Goal: Navigation & Orientation: Find specific page/section

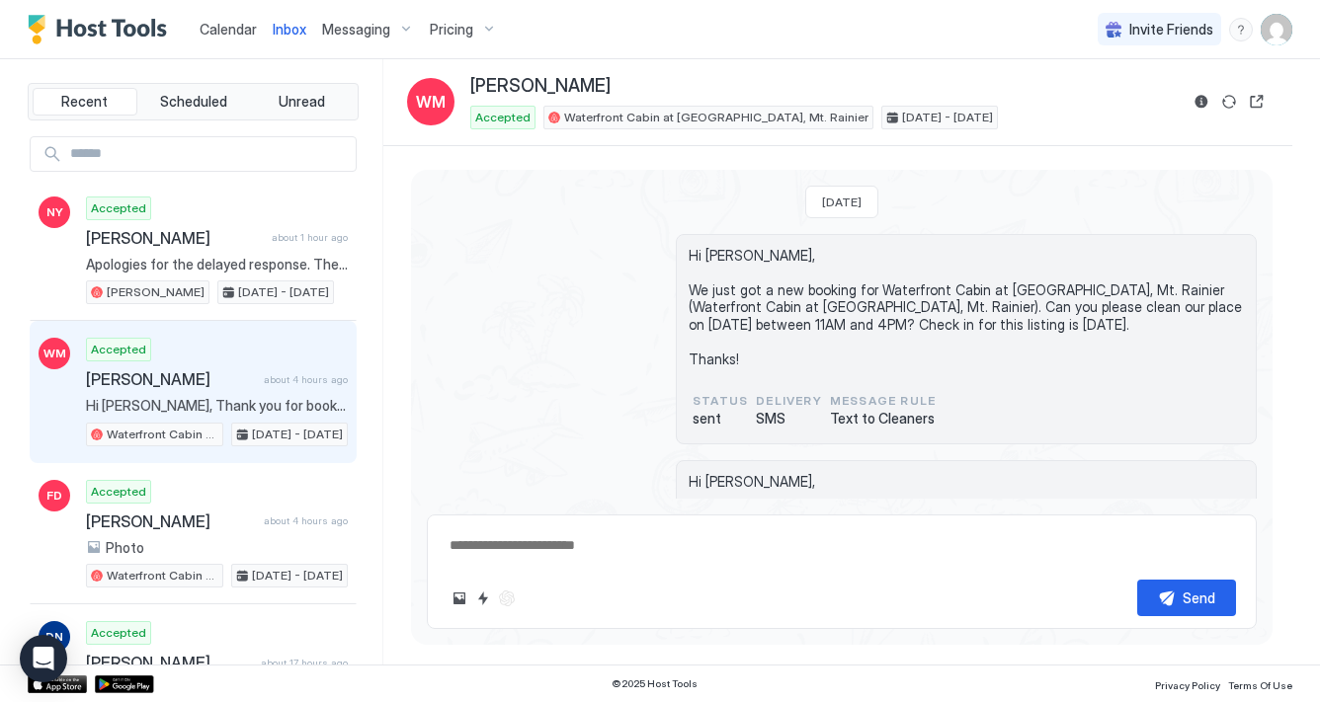
scroll to position [133, 0]
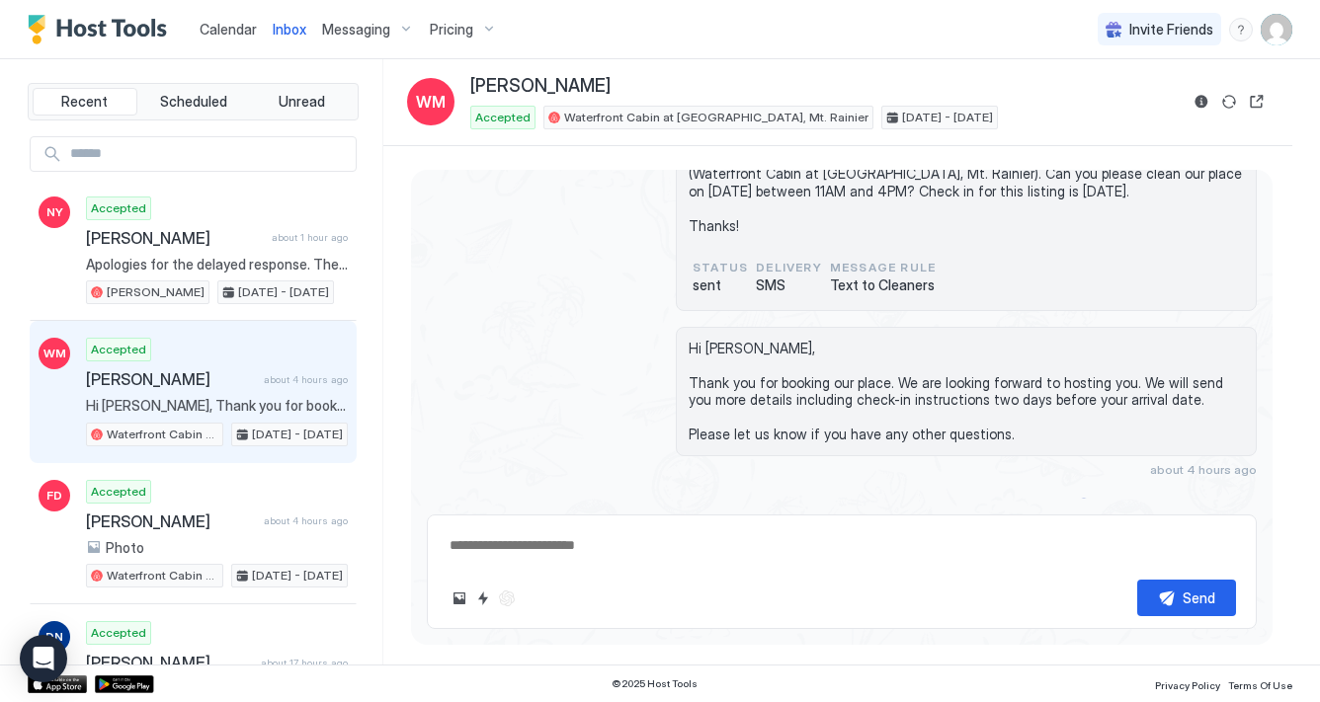
click at [286, 27] on span "Inbox" at bounding box center [290, 29] width 34 height 17
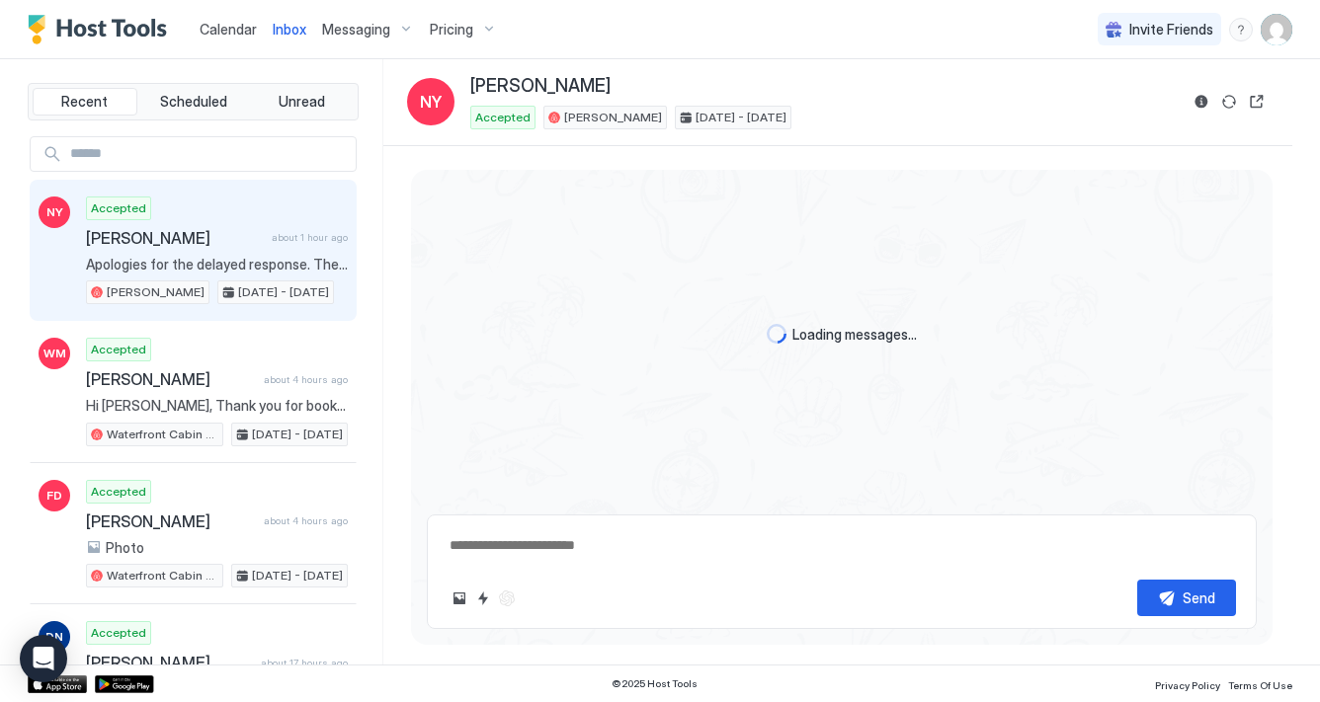
type textarea "*"
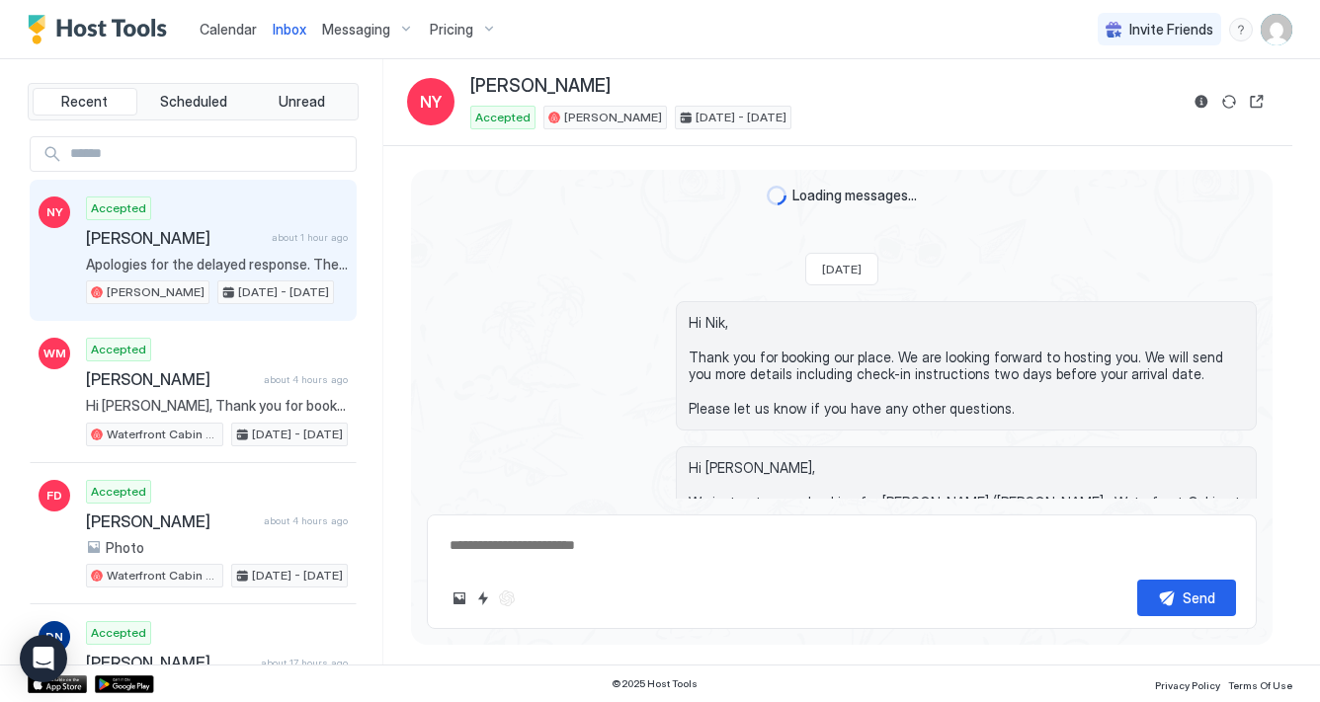
scroll to position [3152, 0]
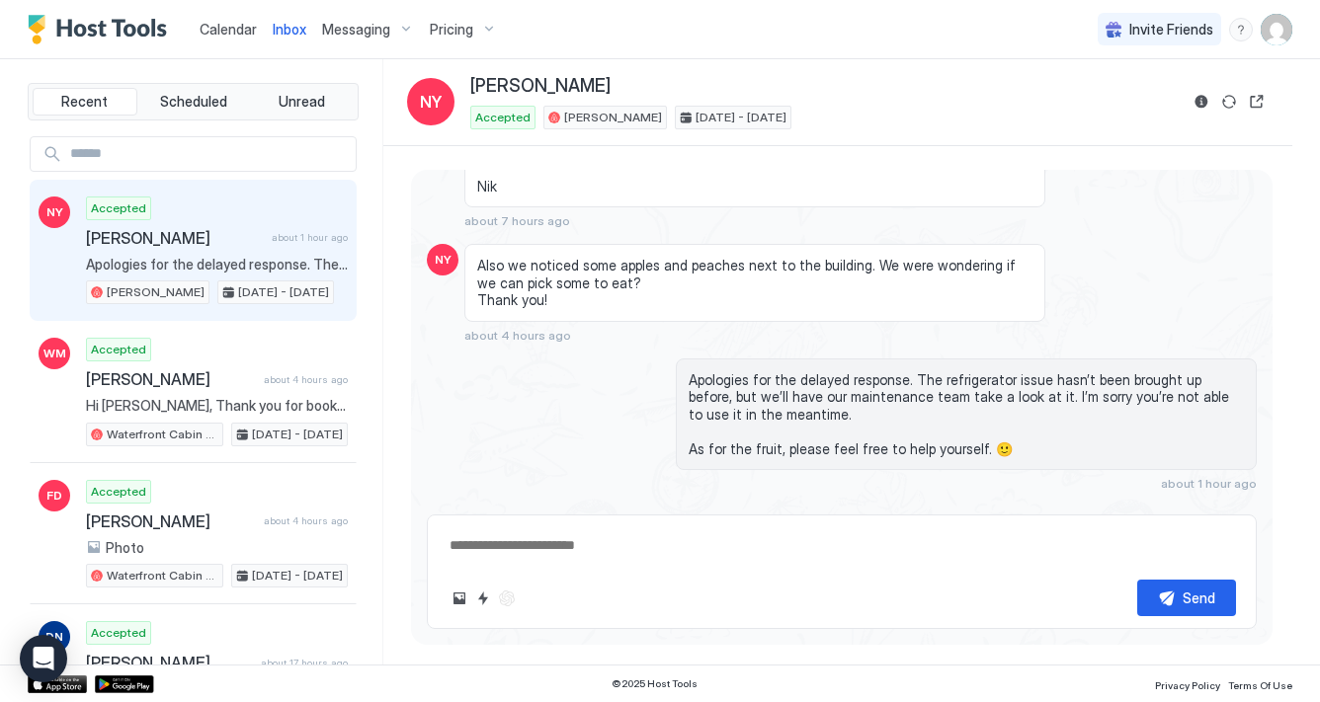
click at [234, 28] on span "Calendar" at bounding box center [228, 29] width 57 height 17
